Goal: Information Seeking & Learning: Learn about a topic

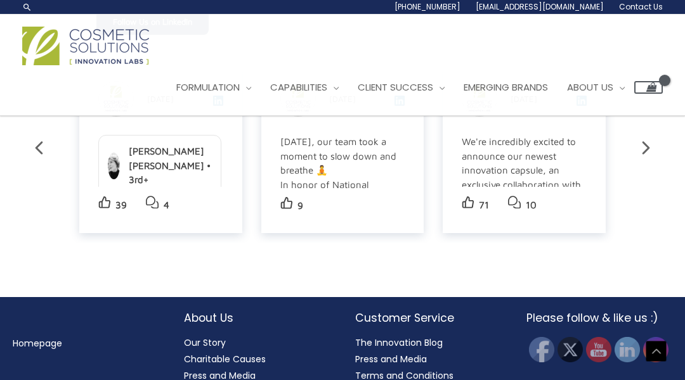
scroll to position [2231, 0]
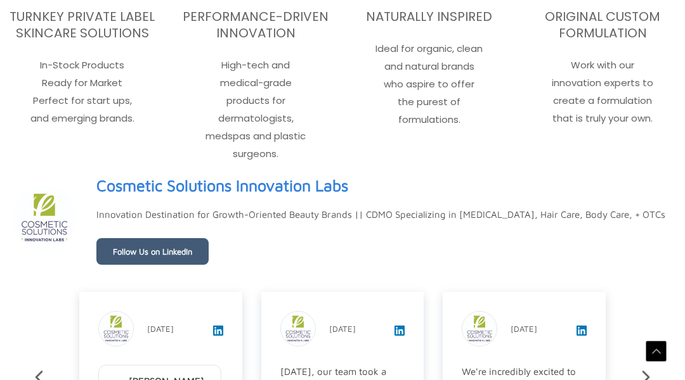
scroll to position [2029, 0]
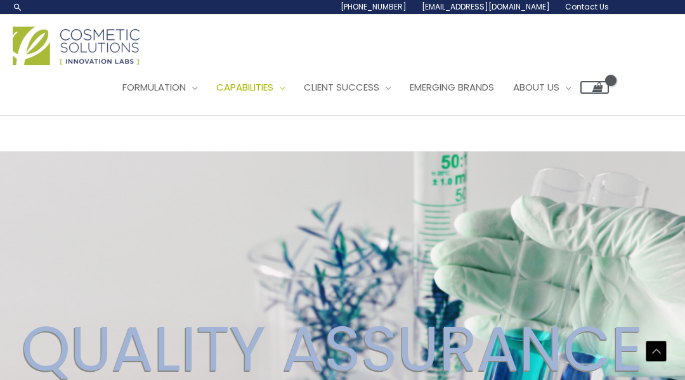
scroll to position [1451, 0]
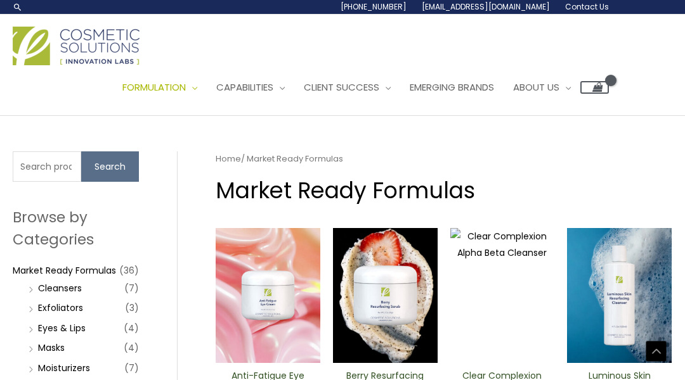
scroll to position [664, 0]
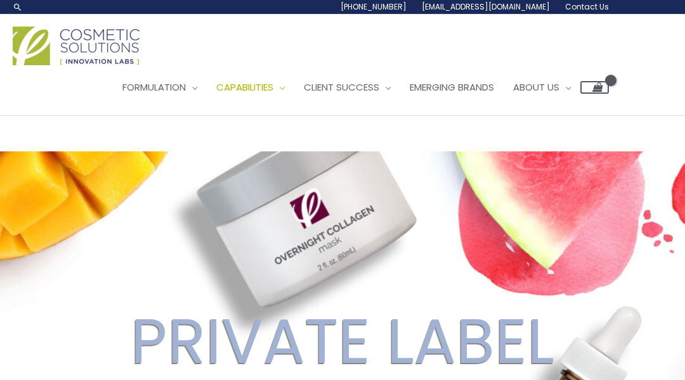
scroll to position [2917, 0]
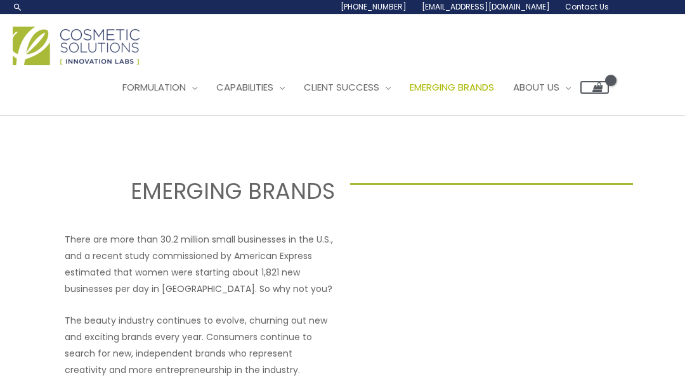
scroll to position [1069, 0]
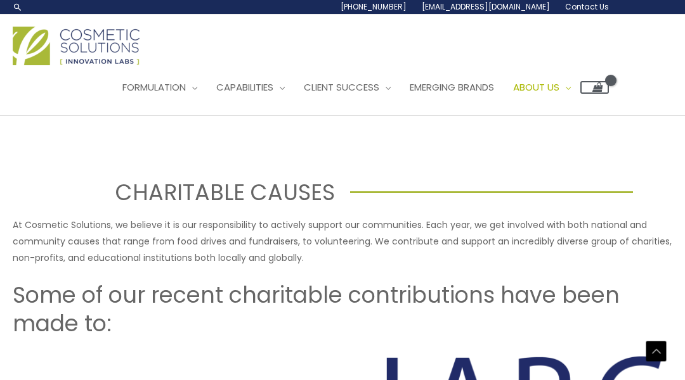
scroll to position [938, 0]
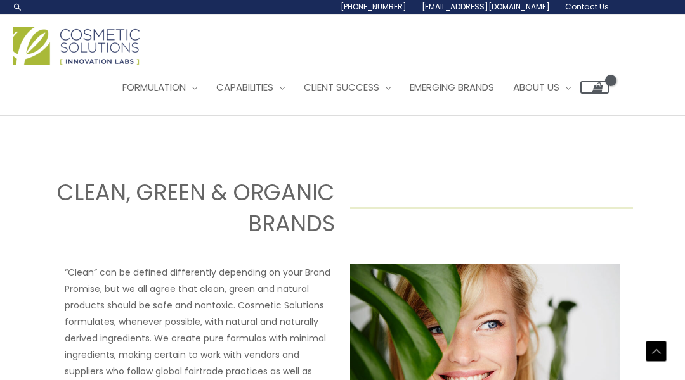
scroll to position [1060, 0]
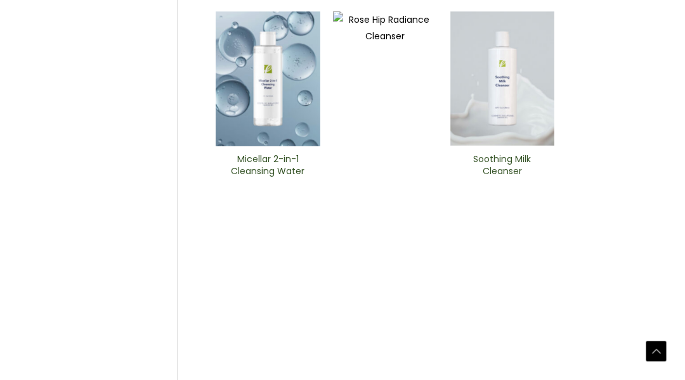
scroll to position [490, 0]
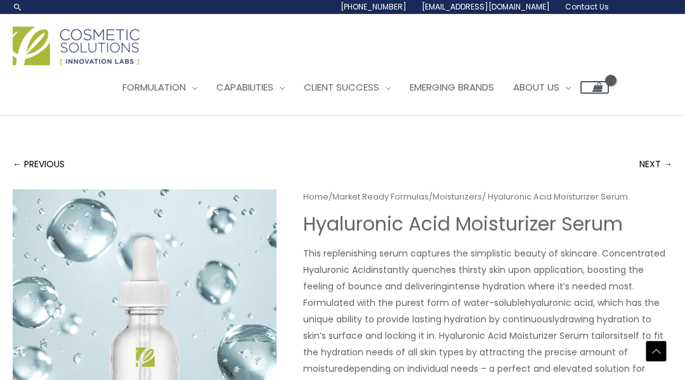
scroll to position [545, 0]
